Goal: Task Accomplishment & Management: Manage account settings

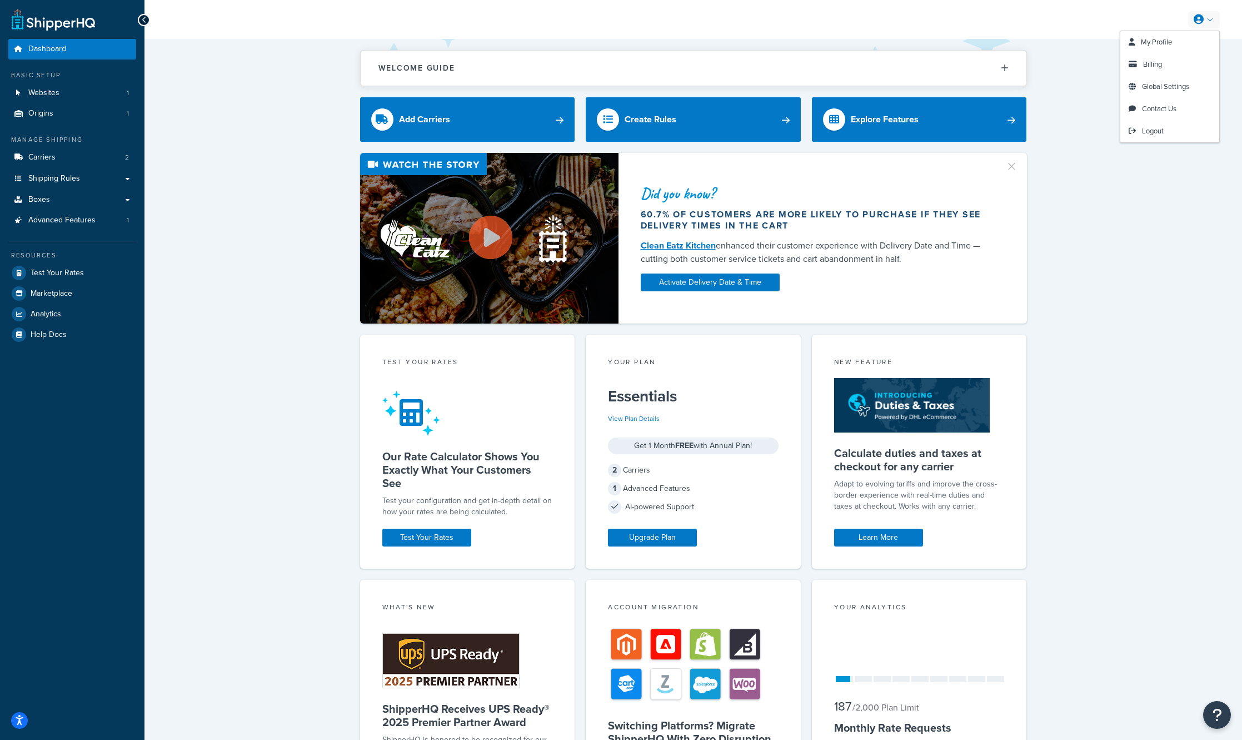
click at [1208, 23] on link at bounding box center [1204, 19] width 32 height 17
click at [1174, 70] on link "Billing" at bounding box center [1169, 64] width 99 height 22
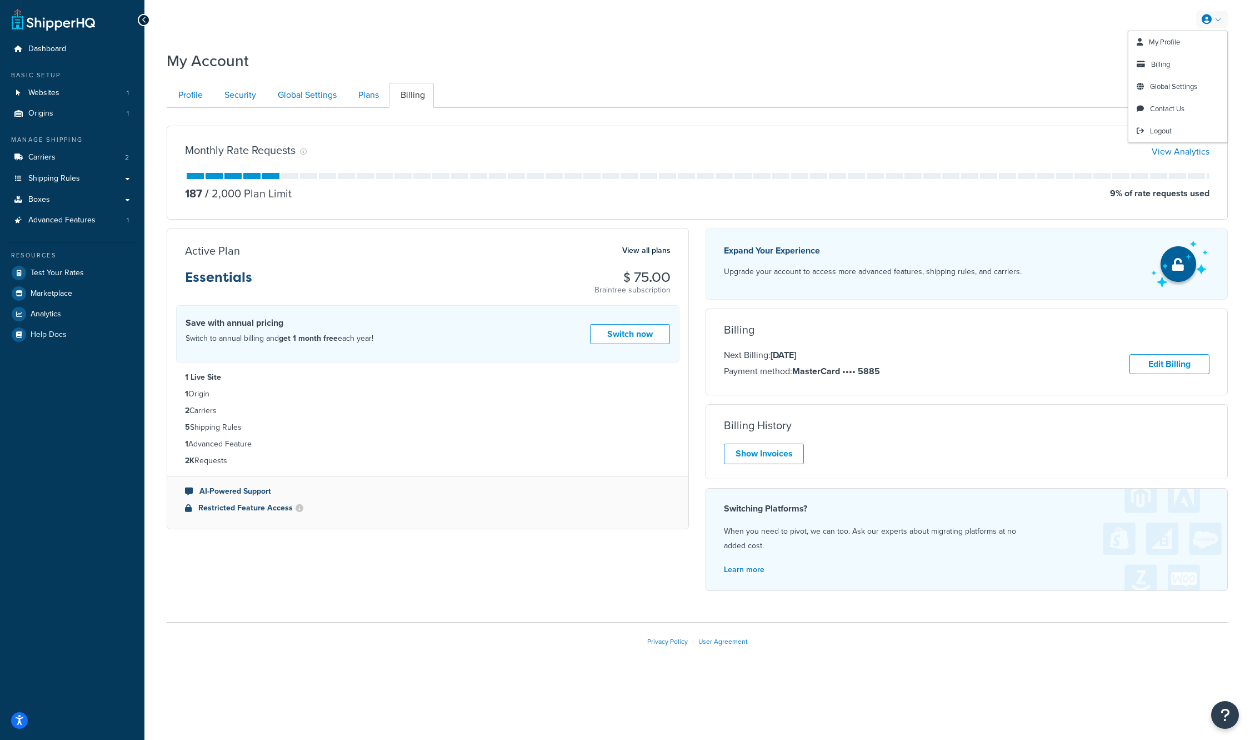
click at [1203, 14] on link at bounding box center [1212, 19] width 32 height 17
click at [1162, 136] on link "Logout" at bounding box center [1177, 131] width 99 height 22
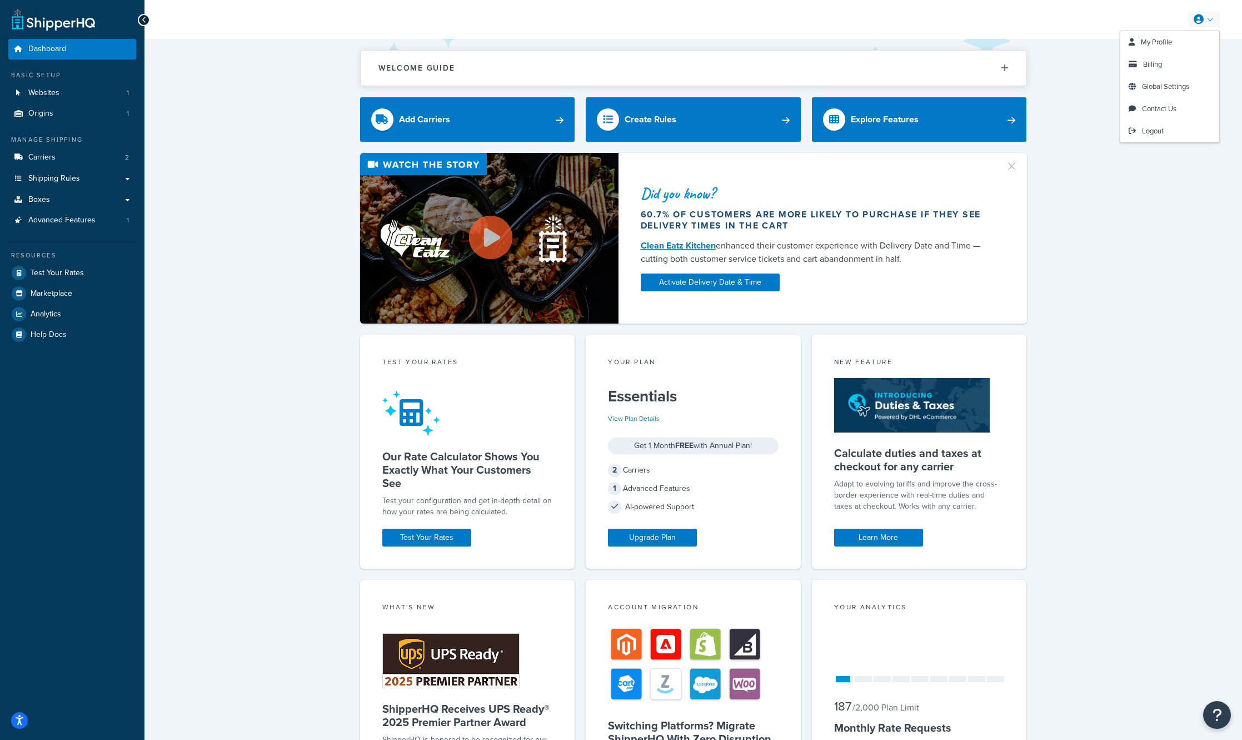
click at [1207, 22] on link at bounding box center [1204, 19] width 32 height 17
click at [1173, 124] on link "Logout" at bounding box center [1169, 131] width 99 height 22
click at [1206, 12] on link at bounding box center [1204, 19] width 32 height 17
click at [1167, 68] on link "Billing" at bounding box center [1169, 64] width 99 height 22
